Goal: Understand process/instructions: Learn how to perform a task or action

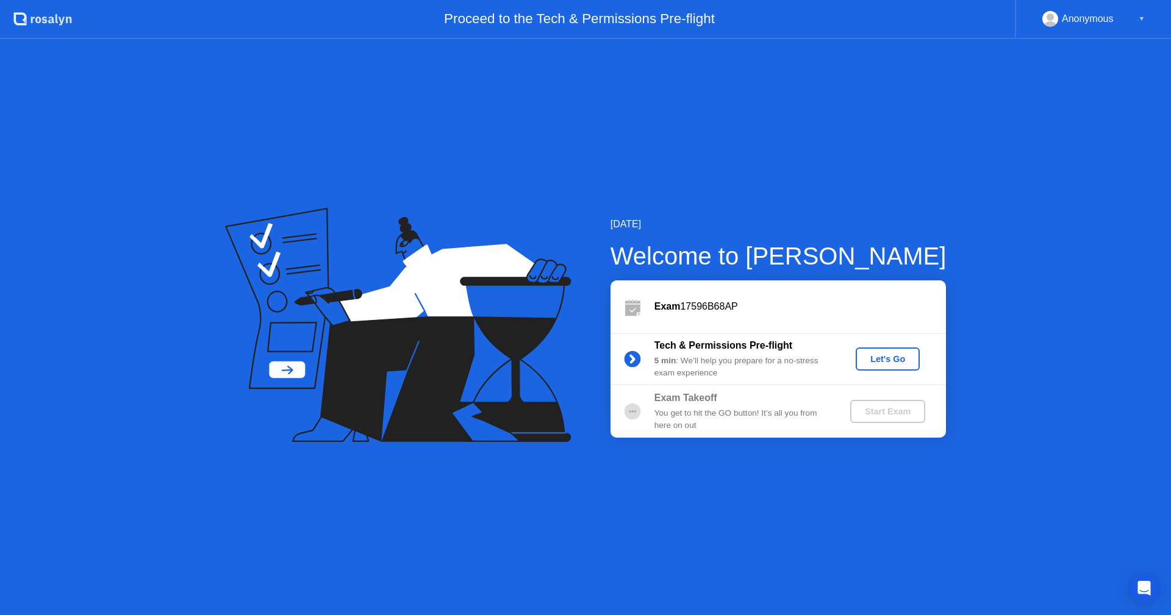
click at [883, 356] on div "Let's Go" at bounding box center [887, 359] width 54 height 10
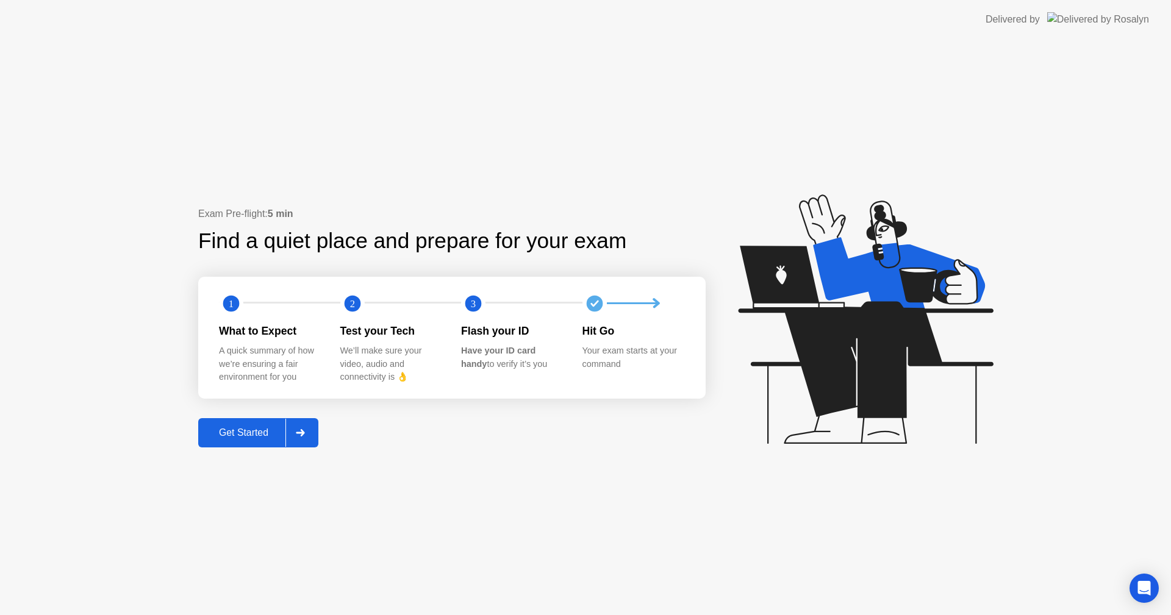
click at [237, 435] on div "Get Started" at bounding box center [244, 432] width 84 height 11
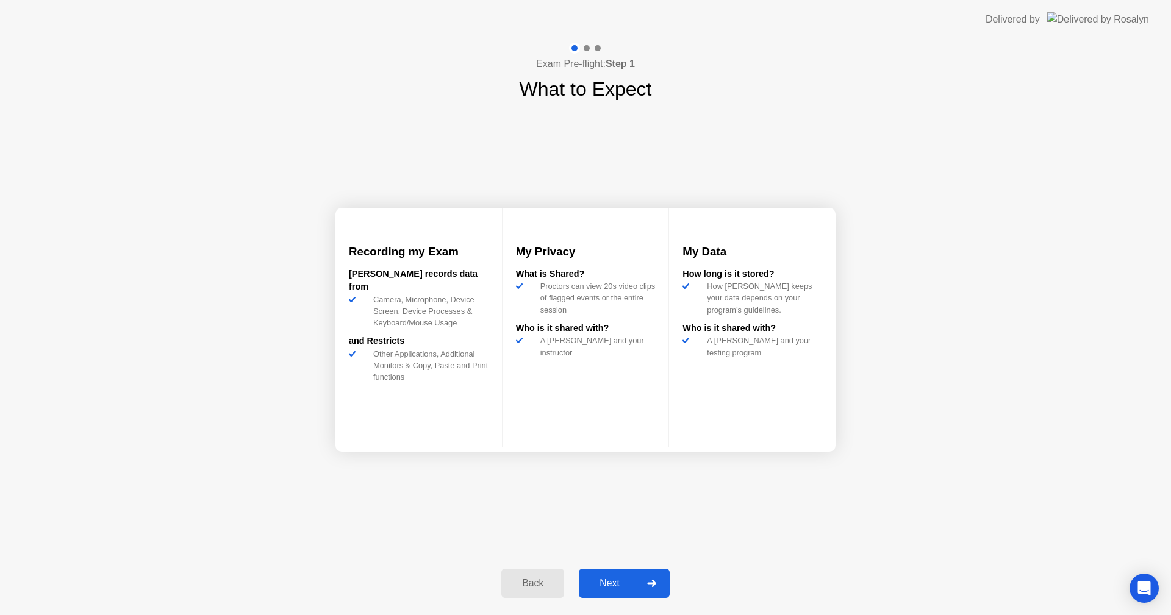
click at [595, 582] on div "Next" at bounding box center [609, 583] width 54 height 11
select select "Available cameras"
select select "Available speakers"
select select "Available microphones"
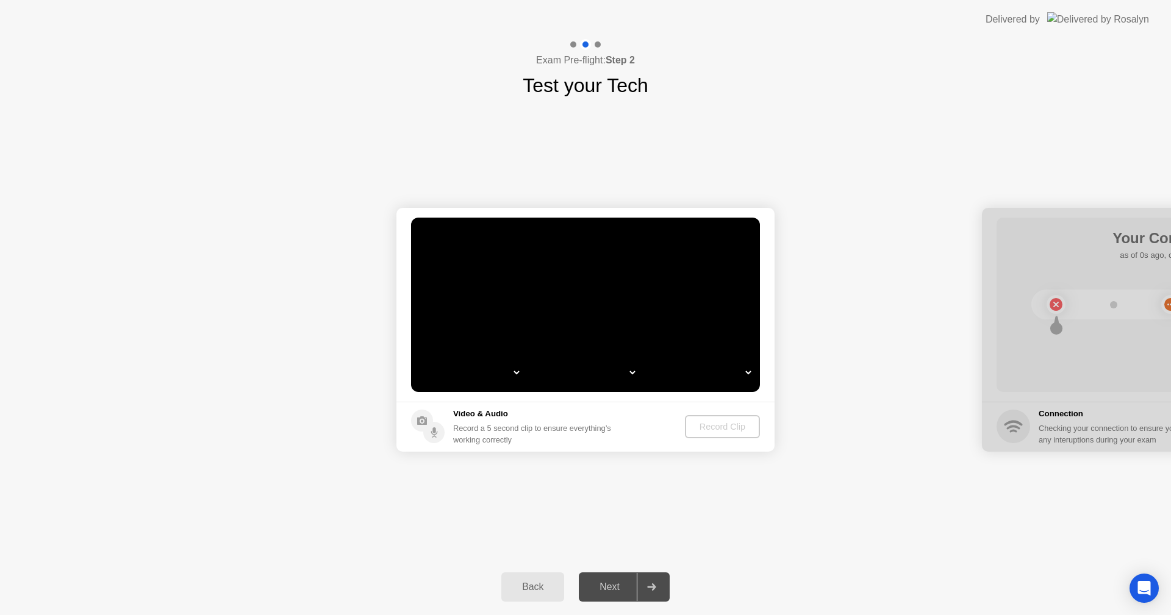
select select "**********"
select select "*******"
click at [530, 584] on div "Back" at bounding box center [532, 587] width 55 height 11
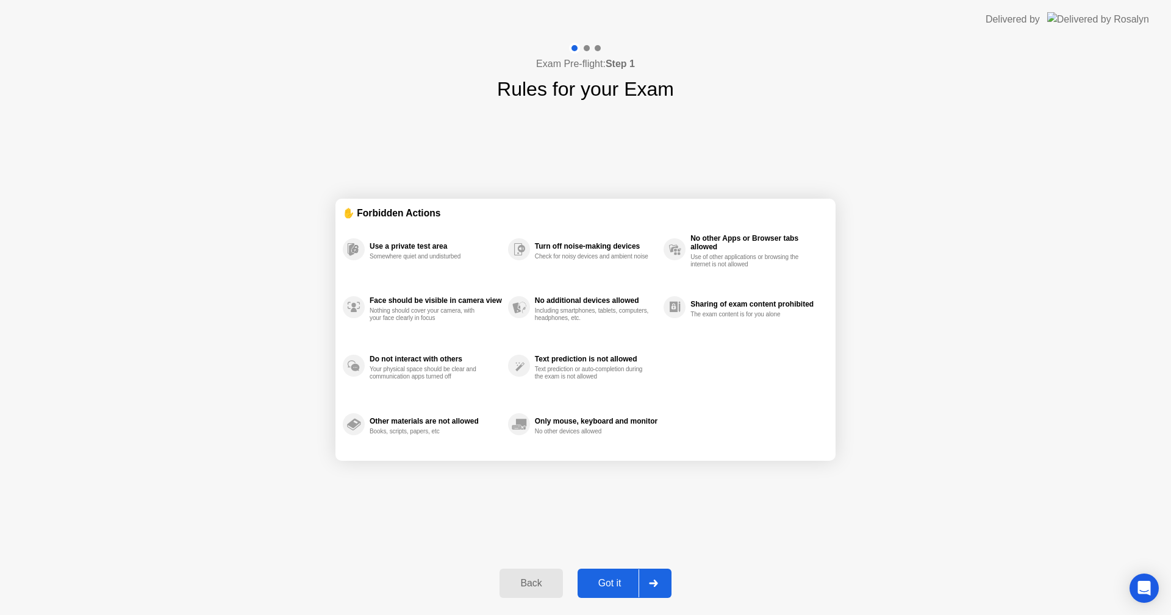
click at [596, 584] on div "Got it" at bounding box center [609, 583] width 57 height 11
select select "**********"
select select "*******"
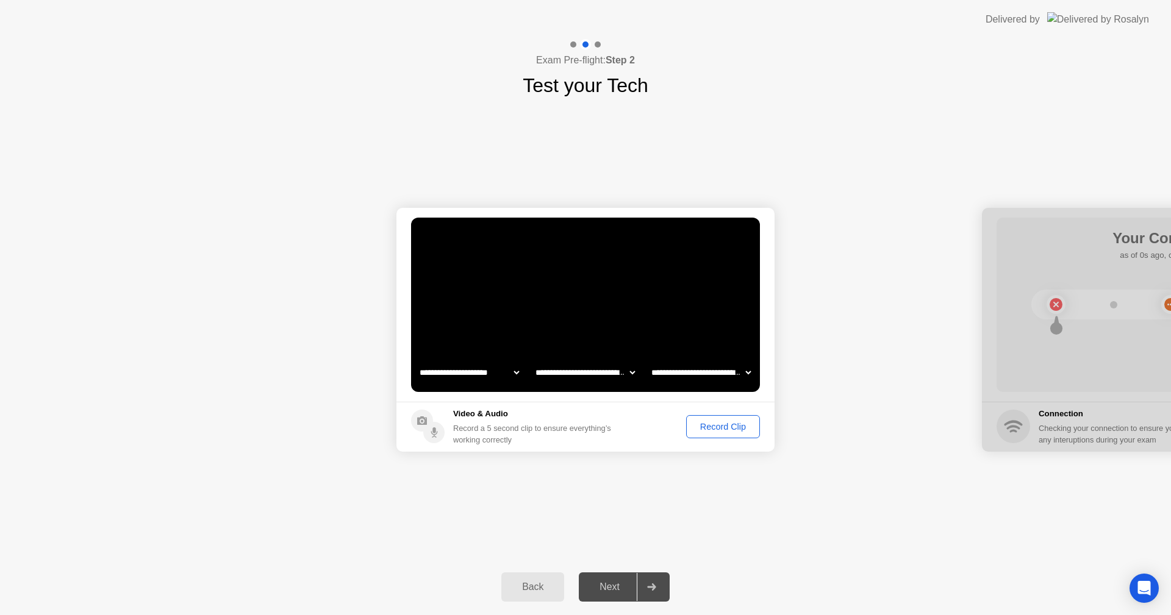
click at [713, 431] on div "Record Clip" at bounding box center [722, 427] width 65 height 10
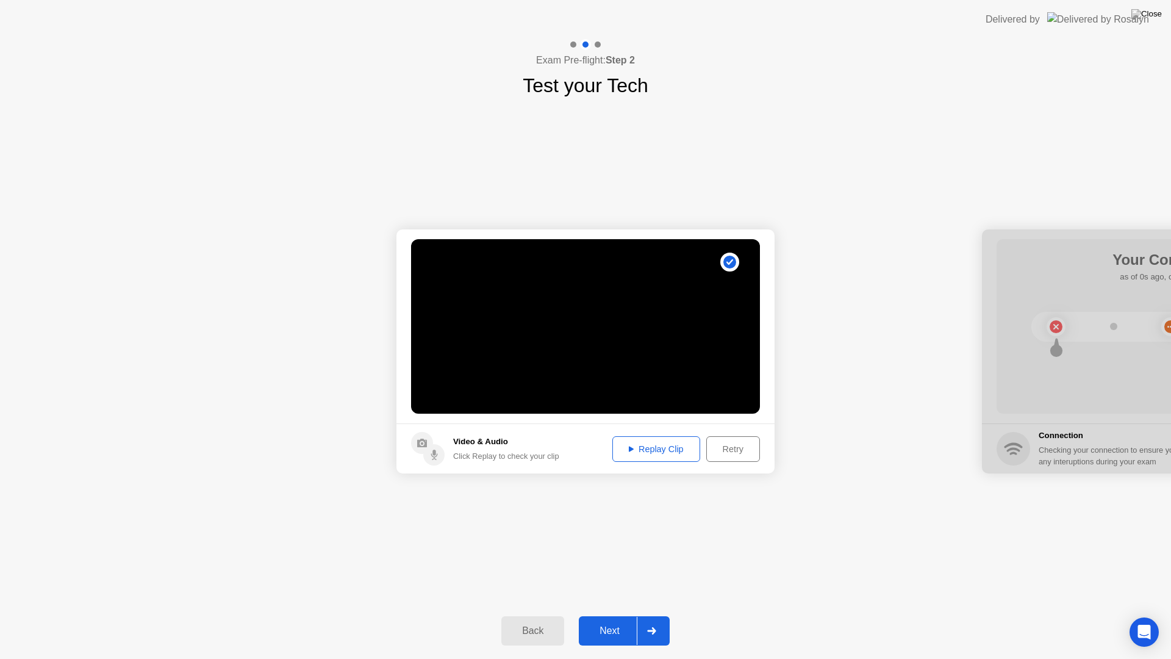
click at [619, 615] on div "Next" at bounding box center [609, 630] width 54 height 11
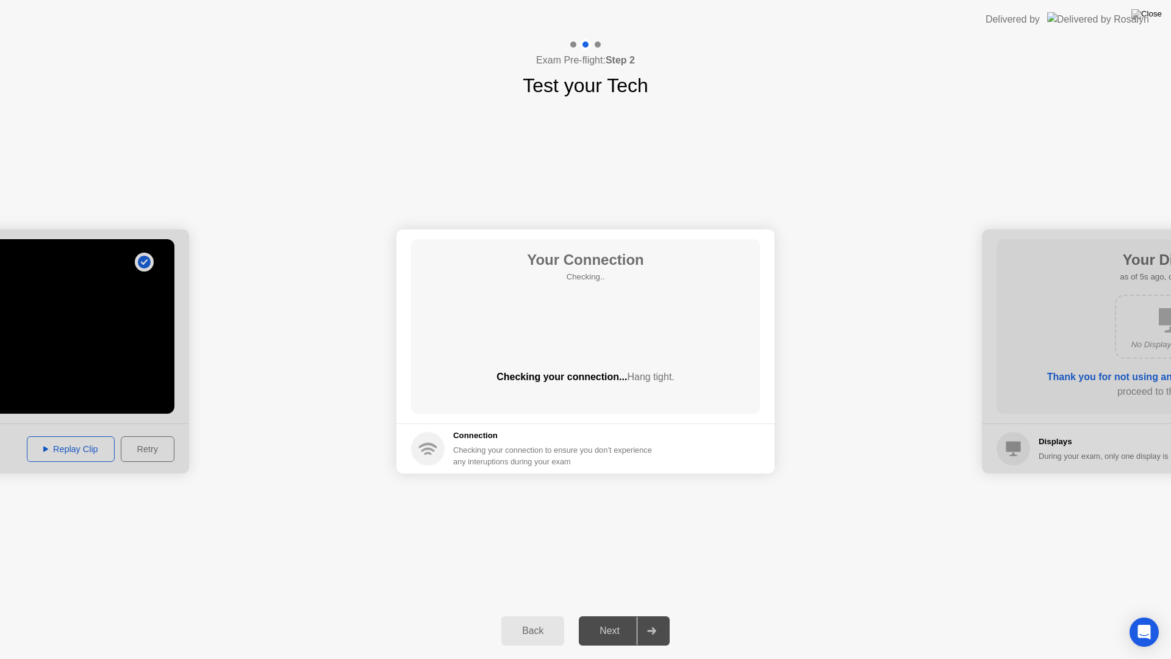
click at [535, 615] on div "Back" at bounding box center [532, 630] width 55 height 11
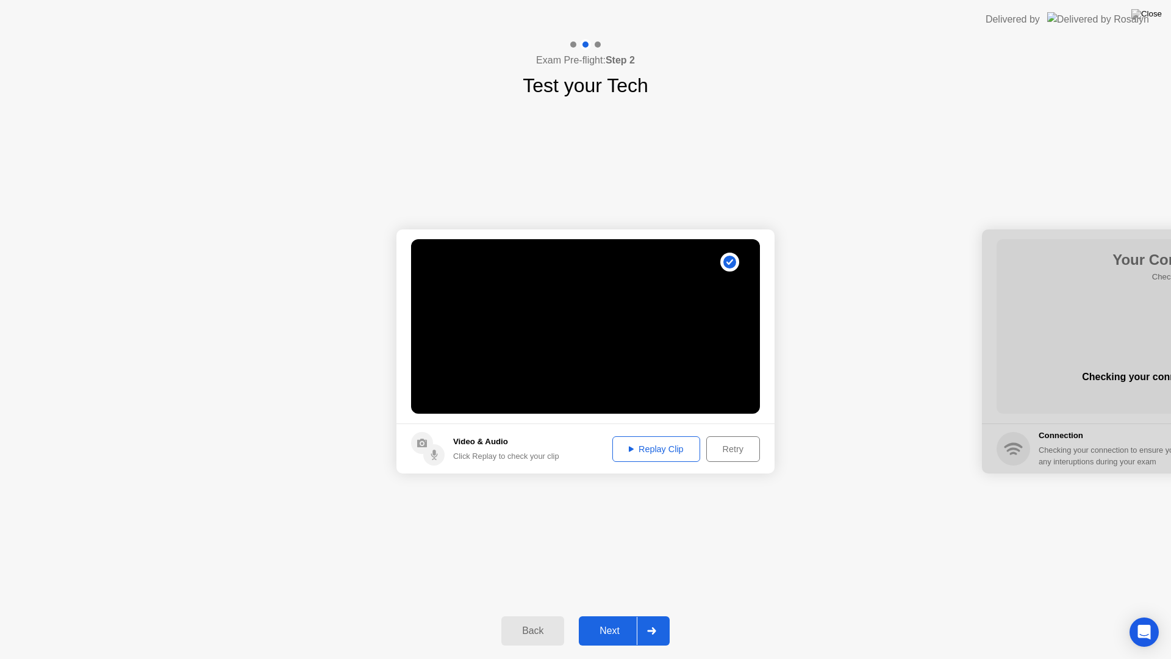
click at [617, 615] on div "Next" at bounding box center [609, 630] width 54 height 11
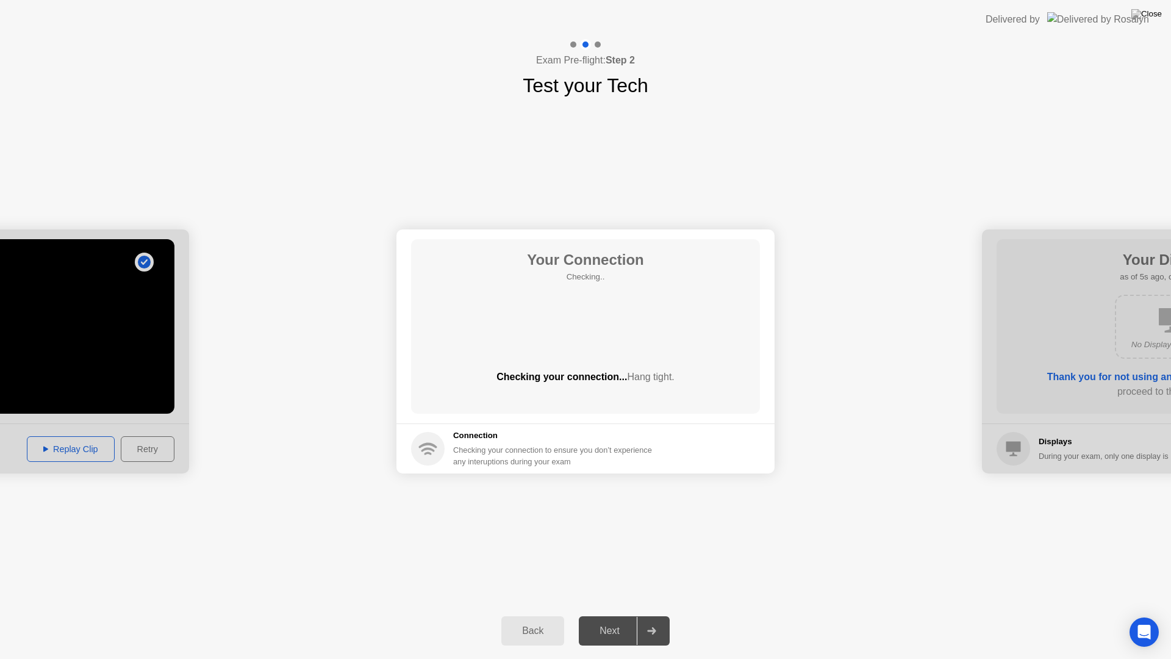
click at [542, 615] on div "Back" at bounding box center [532, 630] width 55 height 11
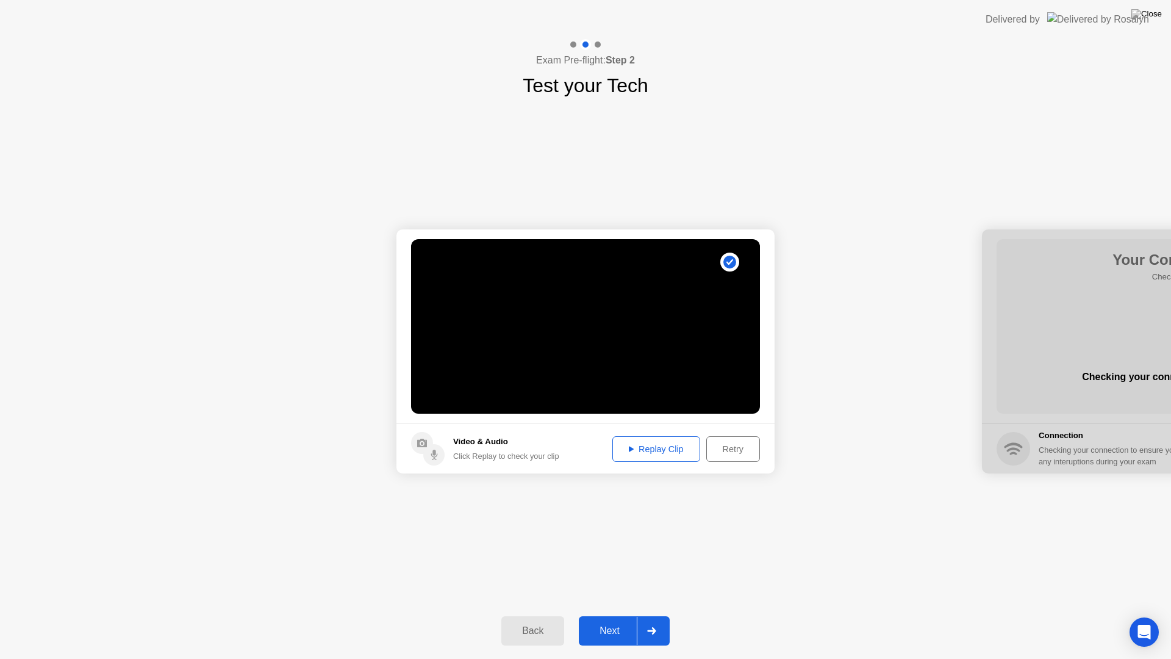
click at [605, 615] on div "Next" at bounding box center [609, 630] width 54 height 11
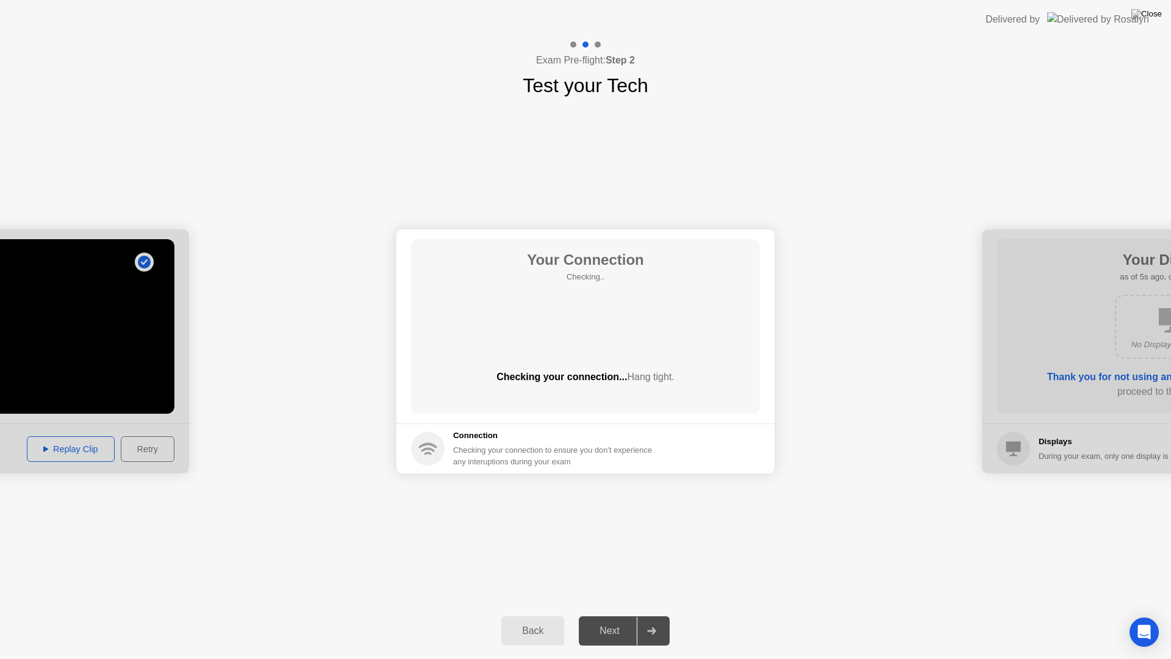
click at [625, 615] on div "Next" at bounding box center [609, 630] width 54 height 11
click at [540, 615] on div "Back" at bounding box center [532, 630] width 55 height 11
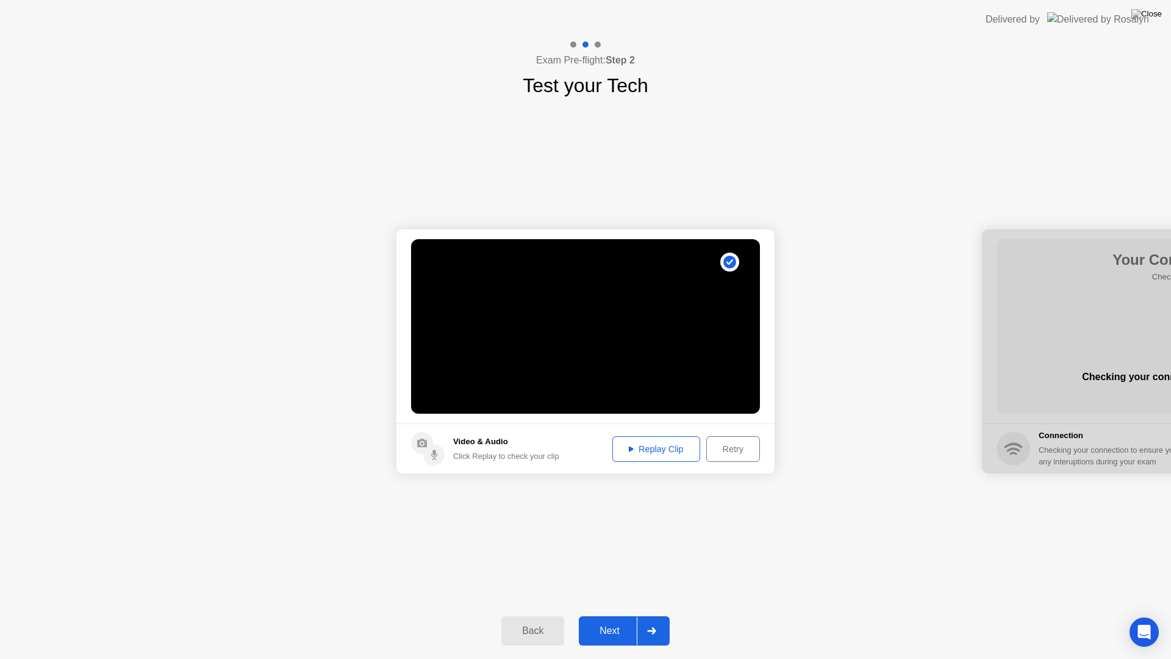
click at [612, 615] on div "Next" at bounding box center [609, 630] width 54 height 11
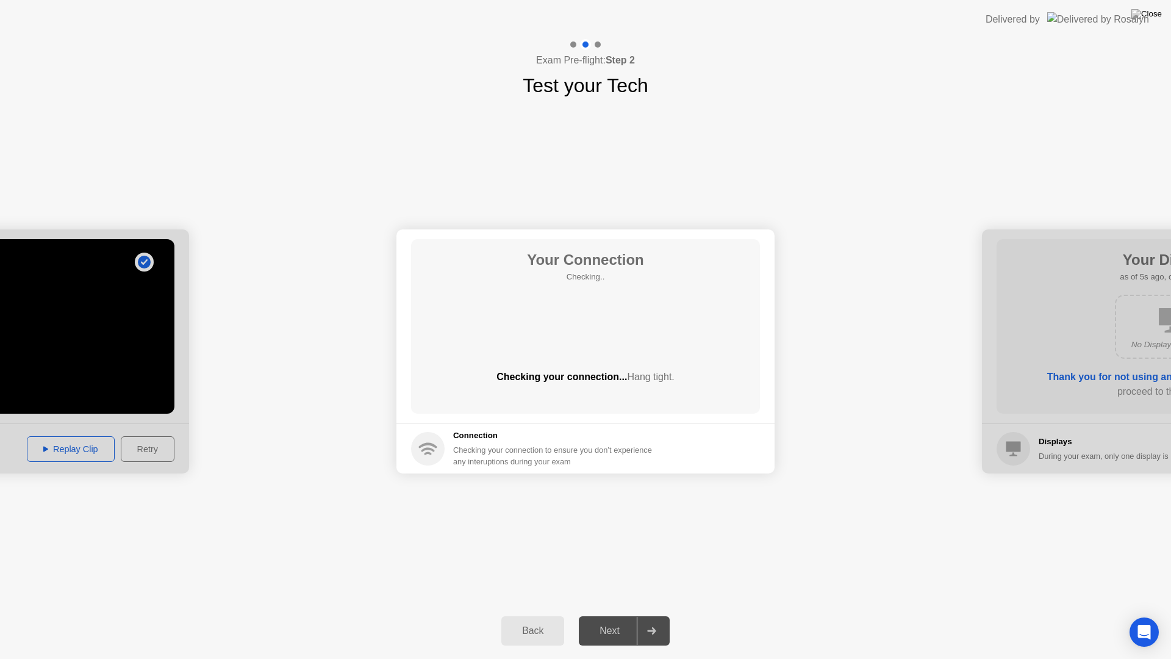
click at [1154, 9] on button at bounding box center [1146, 14] width 37 height 16
